Goal: Check status: Check status

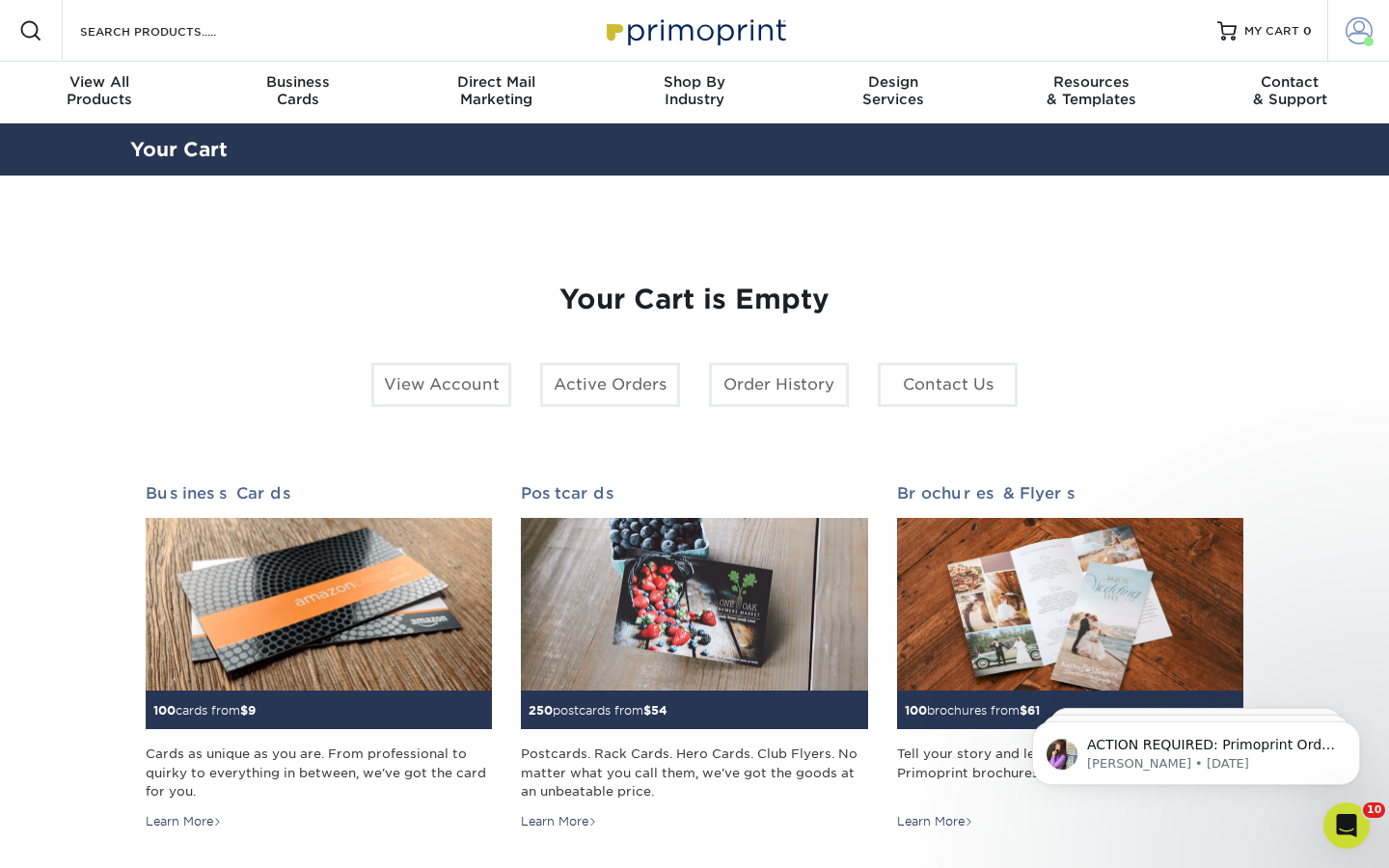
click at [1367, 26] on span at bounding box center [1358, 31] width 27 height 27
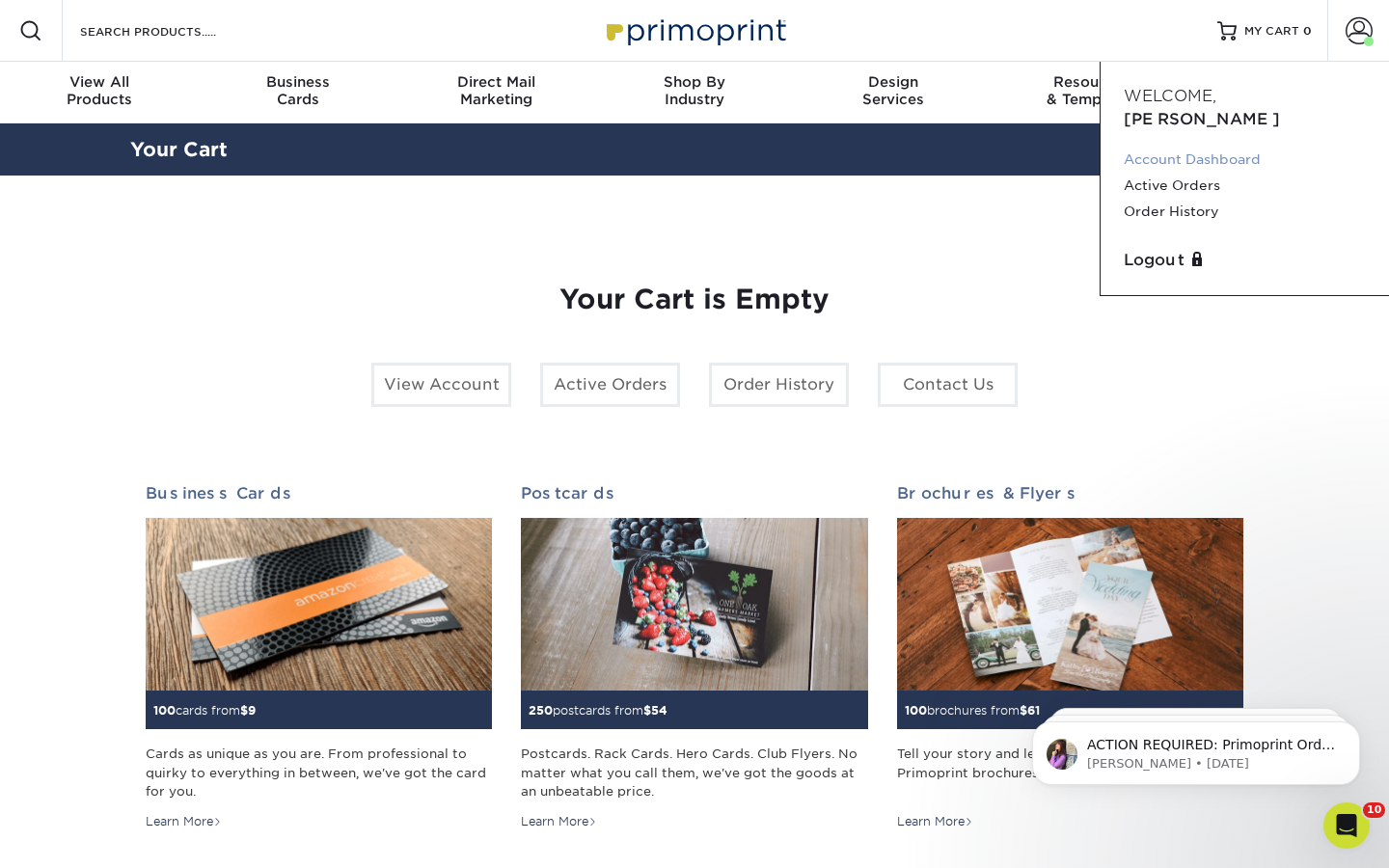
click at [1187, 146] on link "Account Dashboard" at bounding box center [1244, 159] width 243 height 26
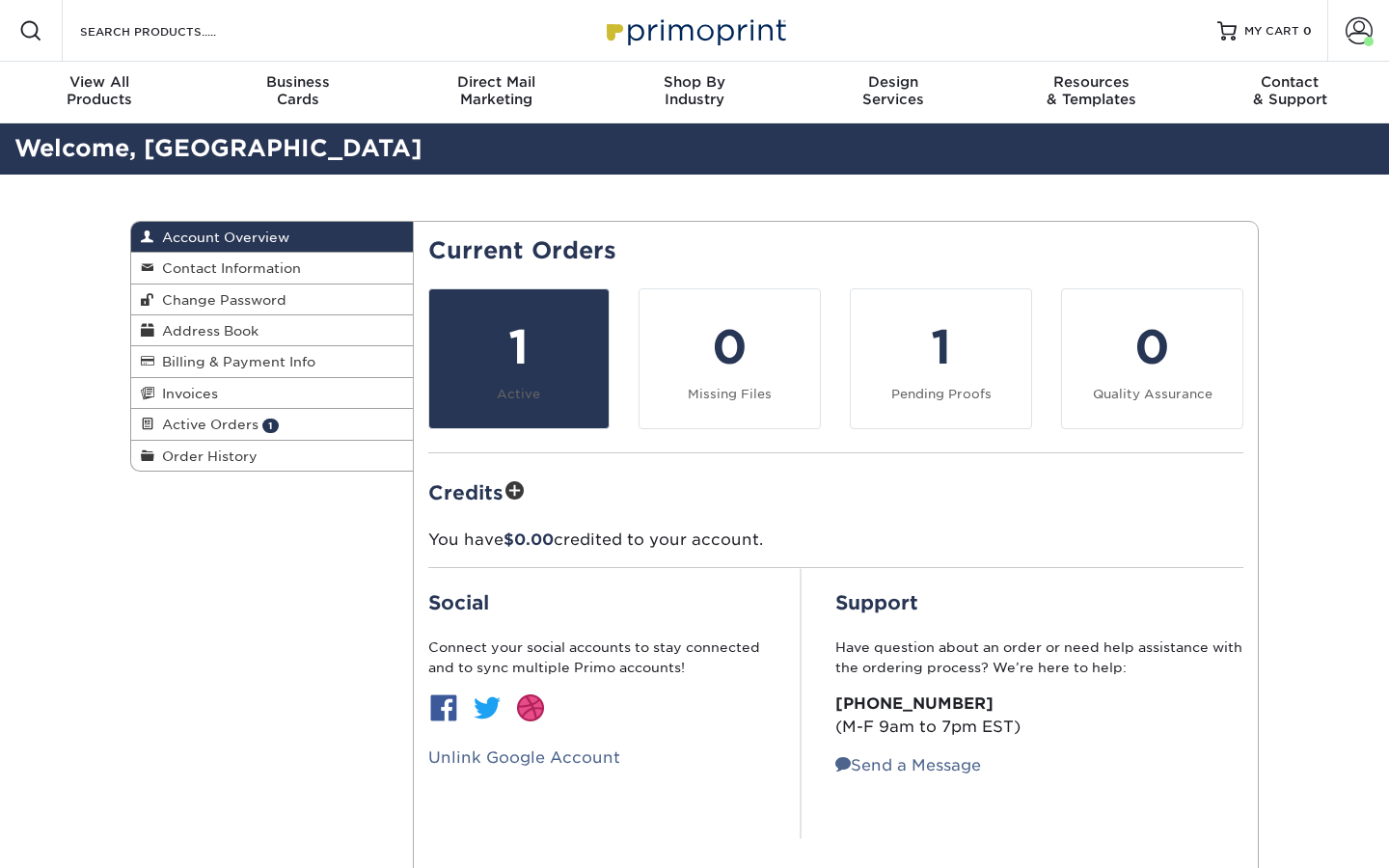
scroll to position [14, 0]
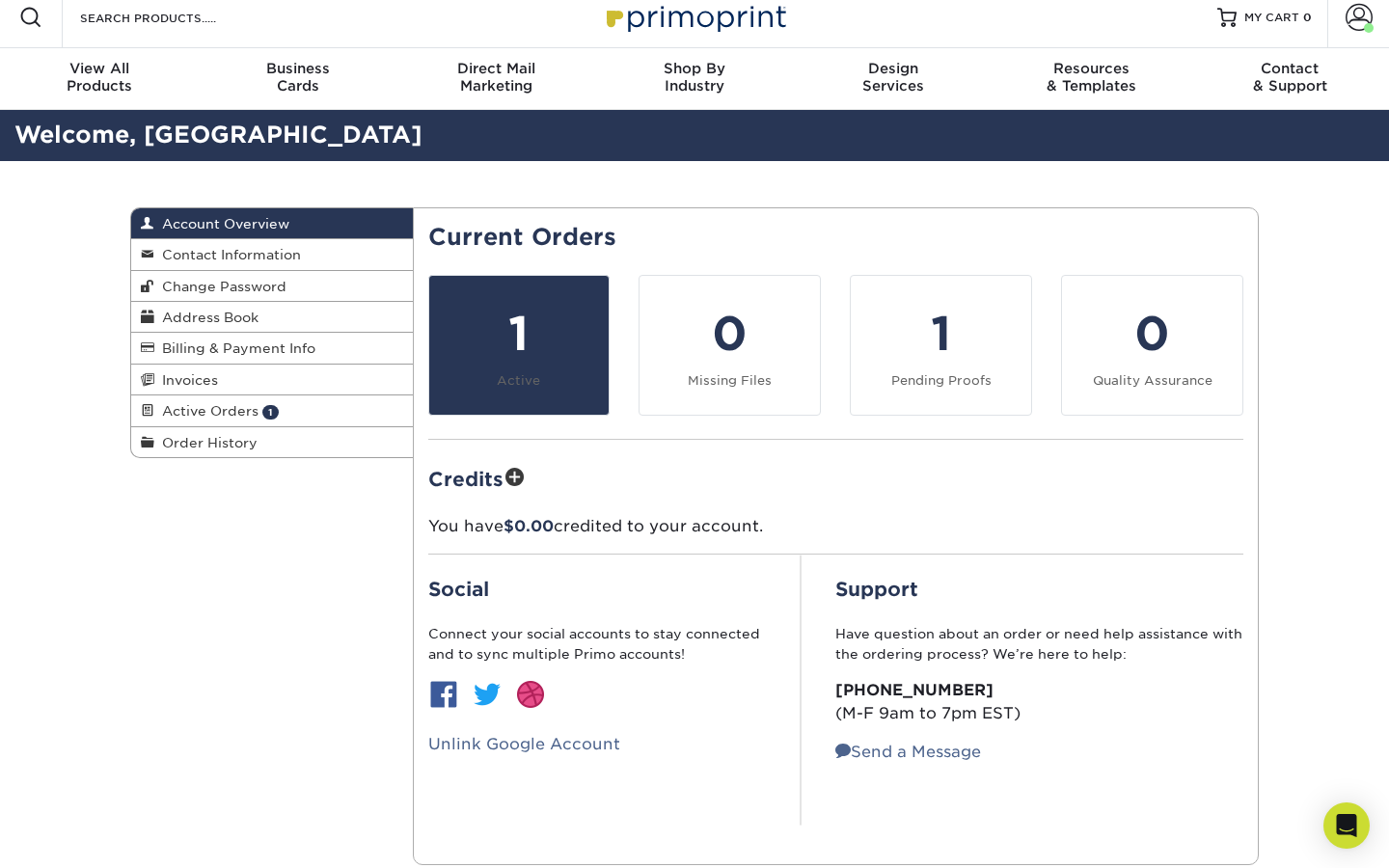
click at [555, 365] on div "1" at bounding box center [519, 334] width 157 height 69
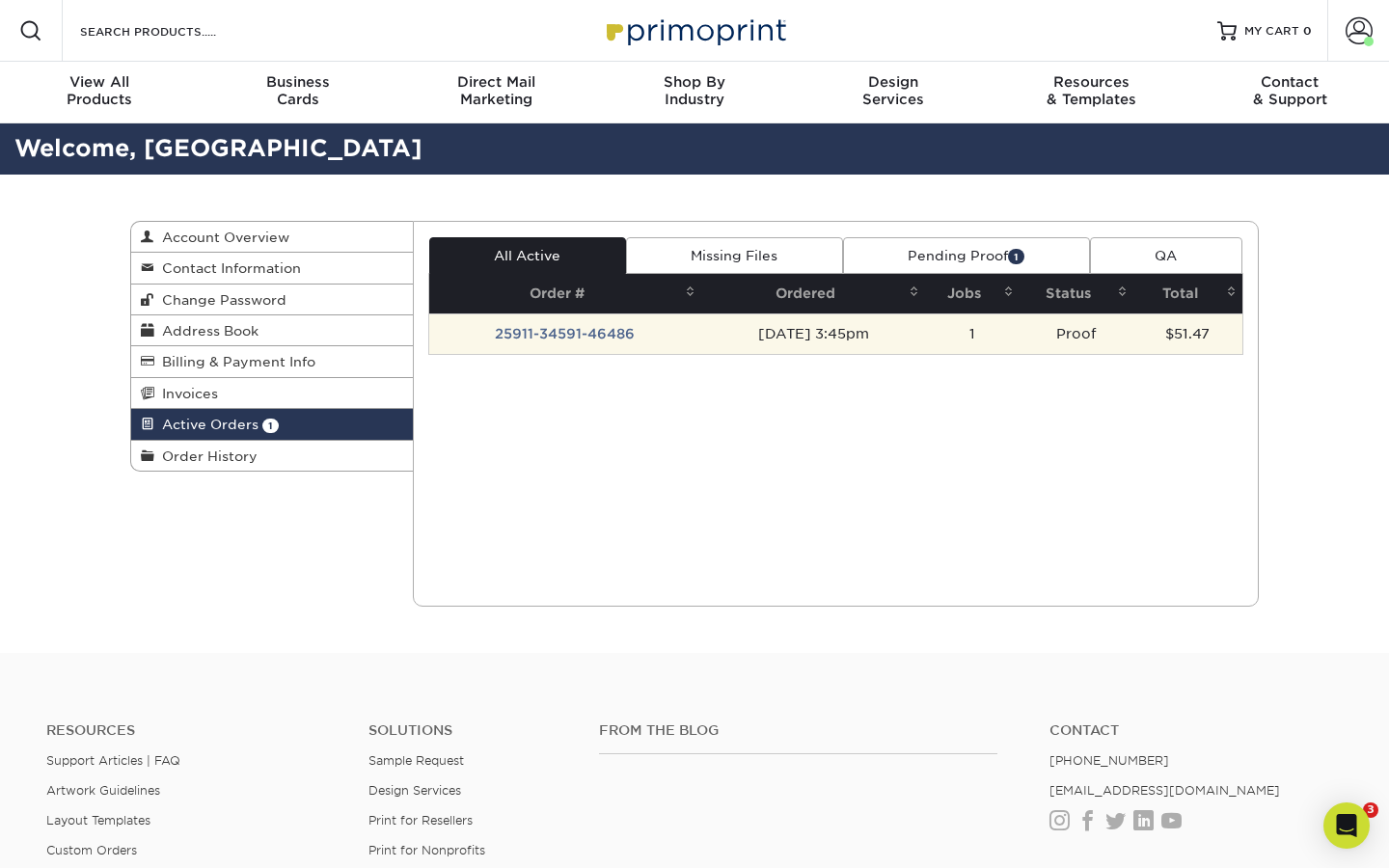
click at [578, 337] on td "25911-34591-46486" at bounding box center [566, 334] width 273 height 41
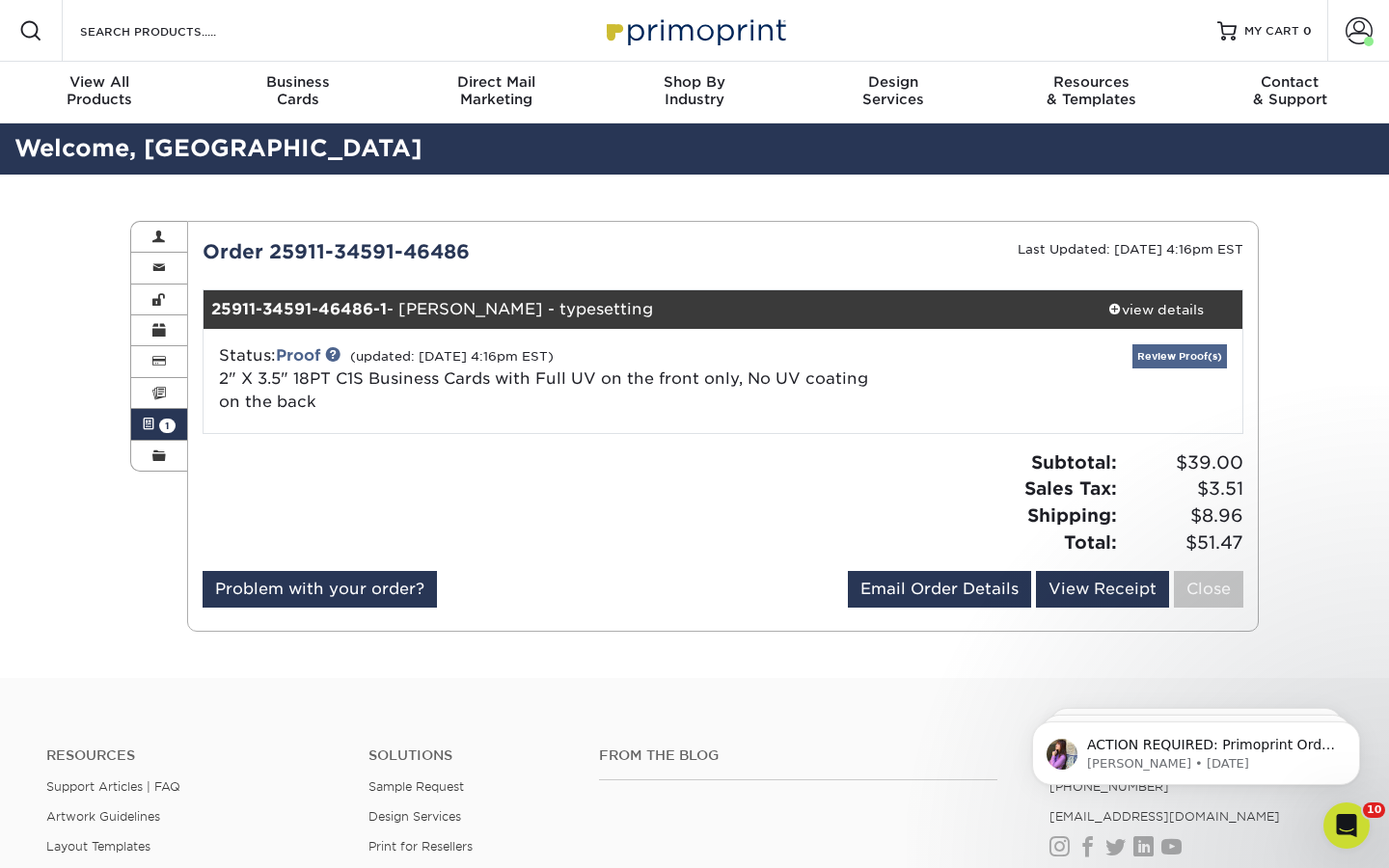
click at [1155, 357] on link "Review Proof(s)" at bounding box center [1179, 356] width 94 height 24
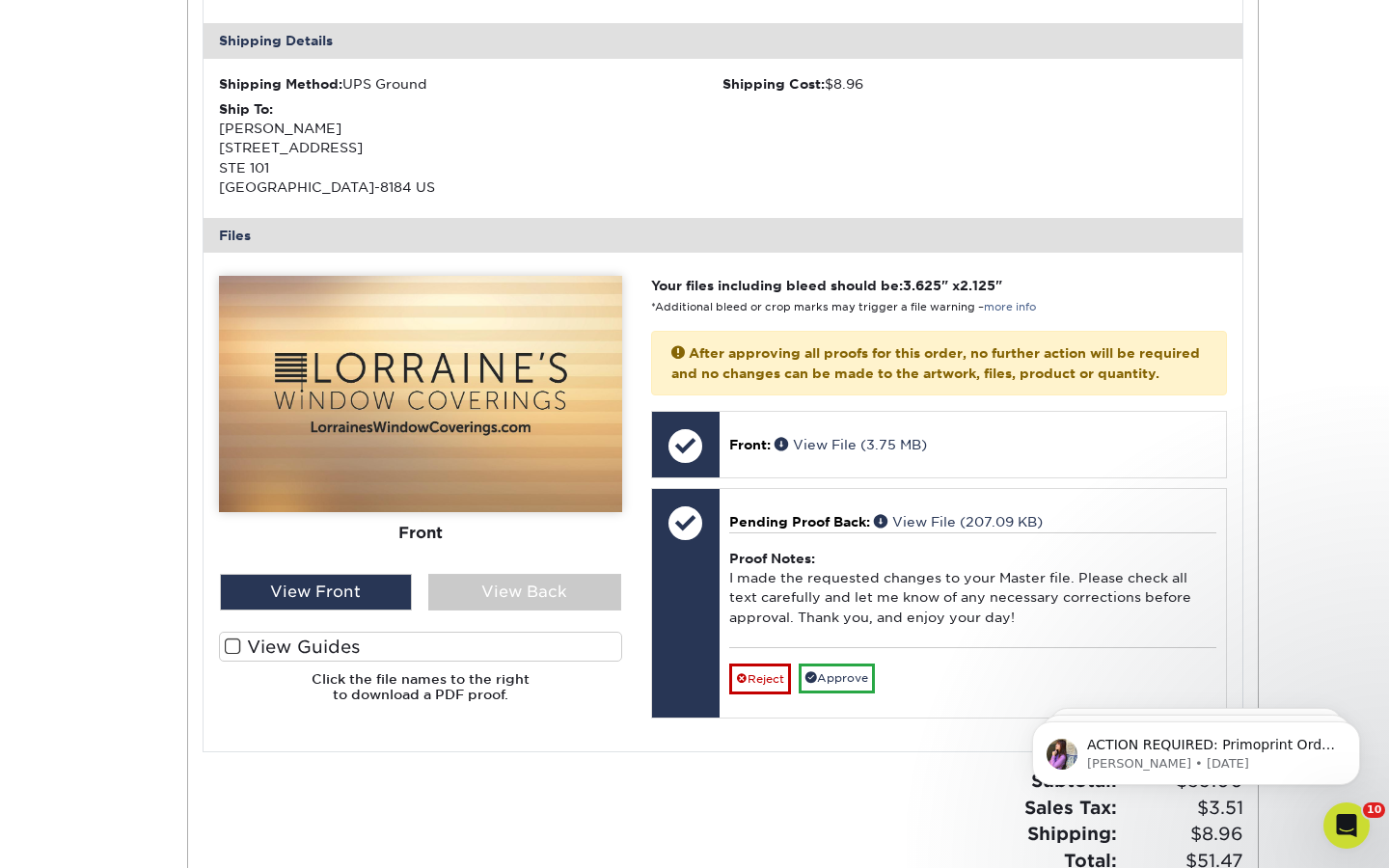
scroll to position [609, 0]
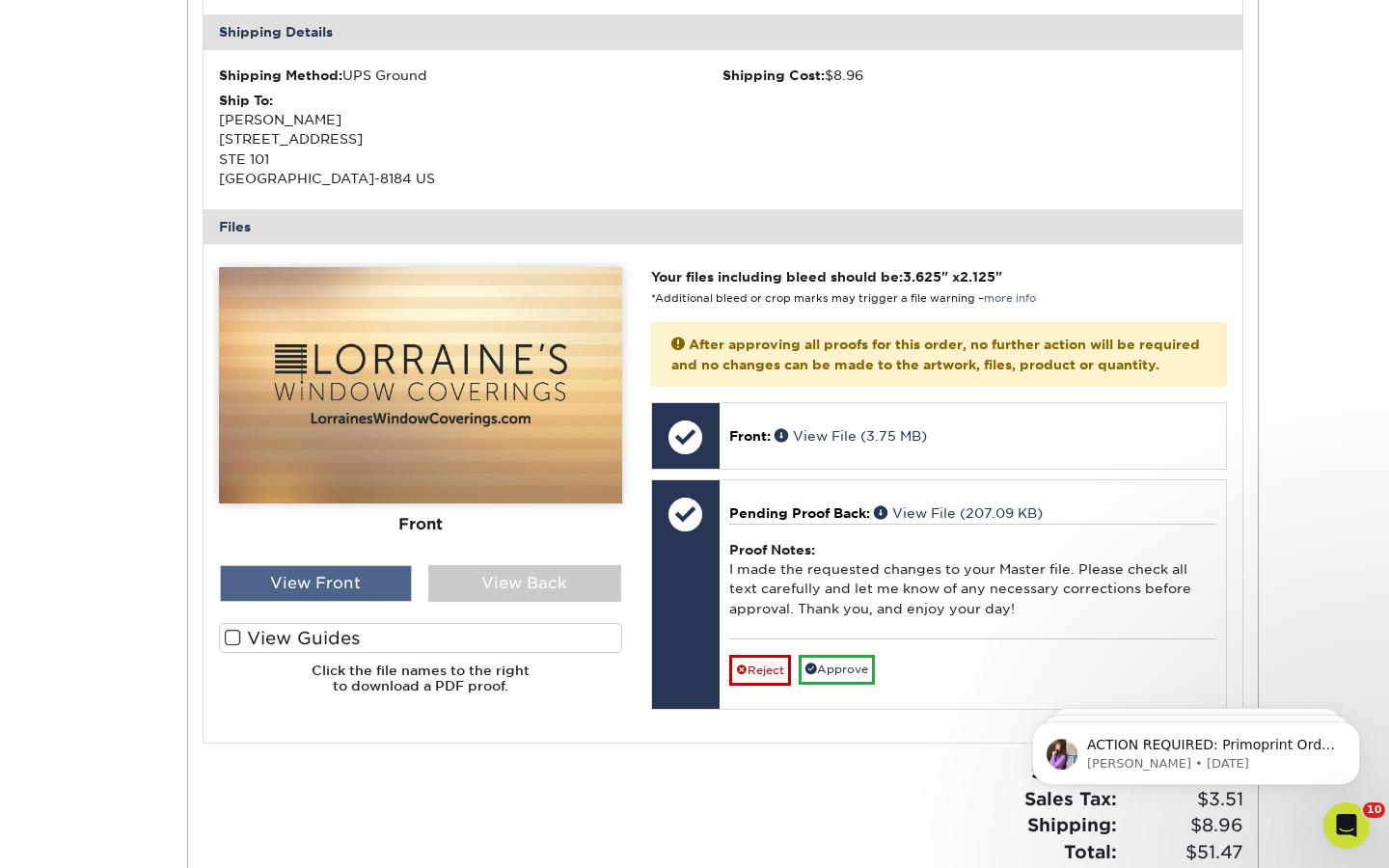
click at [350, 582] on div "View Front" at bounding box center [316, 583] width 193 height 37
click at [510, 573] on div "View Back" at bounding box center [525, 583] width 193 height 37
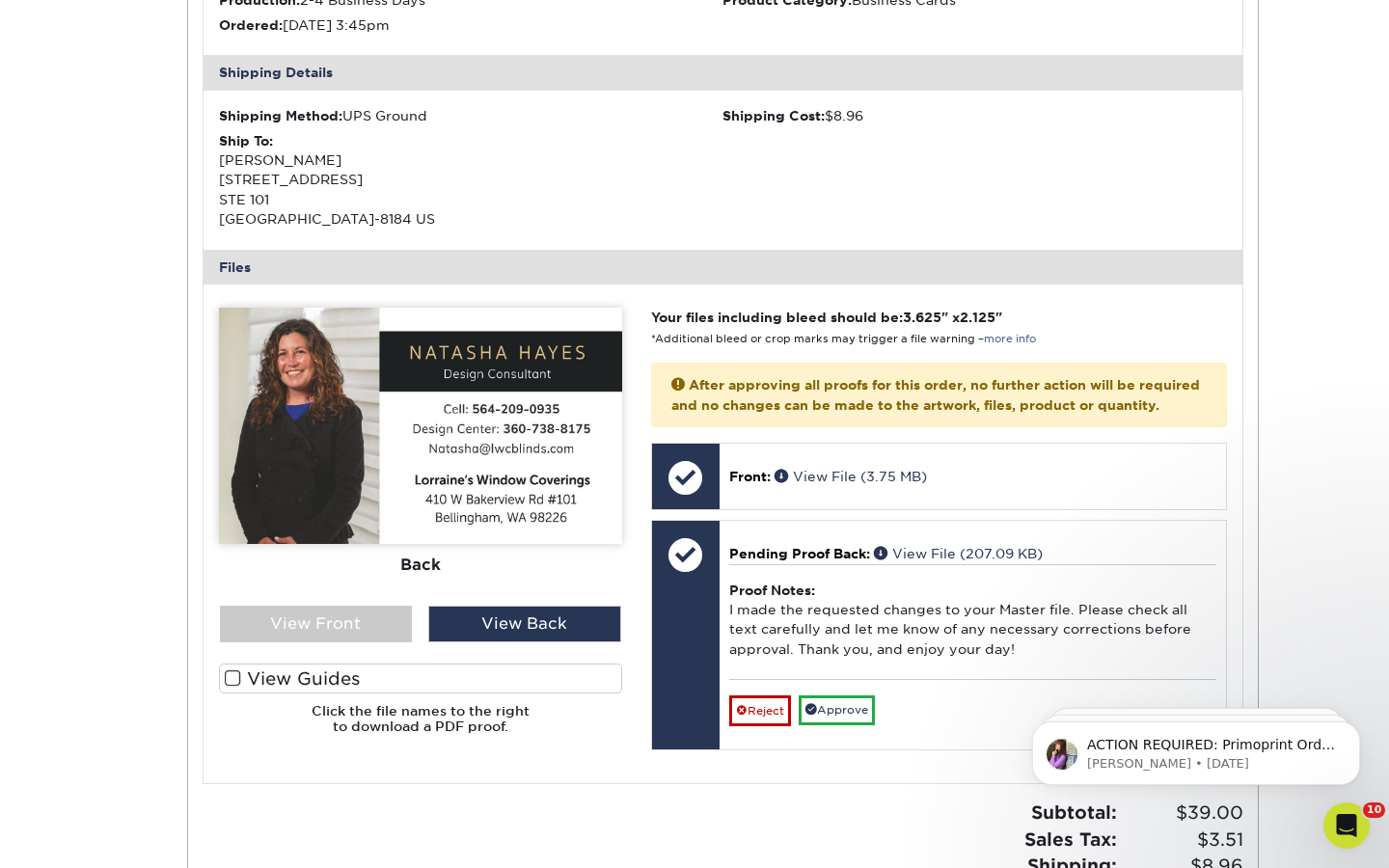
scroll to position [562, 0]
